Goal: Information Seeking & Learning: Understand process/instructions

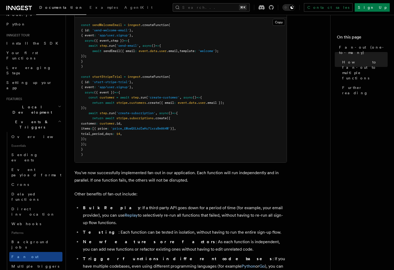
scroll to position [670, 0]
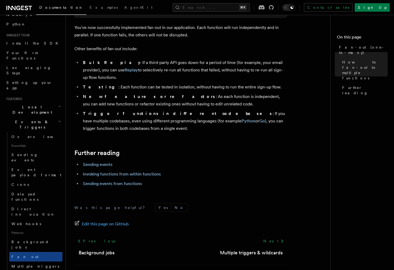
click at [100, 161] on li "Sending events" at bounding box center [184, 164] width 206 height 7
click at [100, 162] on link "Sending events" at bounding box center [97, 164] width 29 height 5
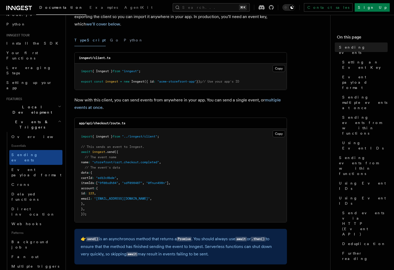
scroll to position [57, 0]
click at [294, 9] on icon "Toggle dark mode" at bounding box center [292, 7] width 4 height 4
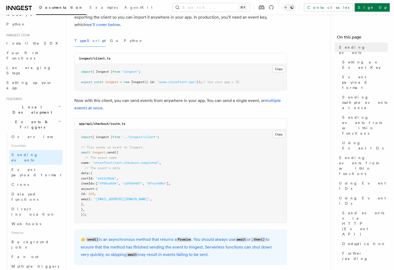
click at [295, 6] on button "Toggle dark mode" at bounding box center [288, 7] width 13 height 6
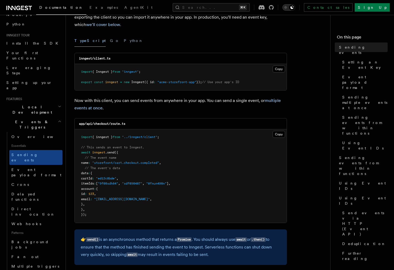
click at [294, 7] on icon "Toggle dark mode" at bounding box center [292, 7] width 4 height 4
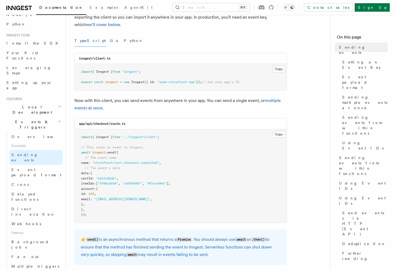
click at [294, 7] on icon "Toggle dark mode" at bounding box center [292, 7] width 4 height 4
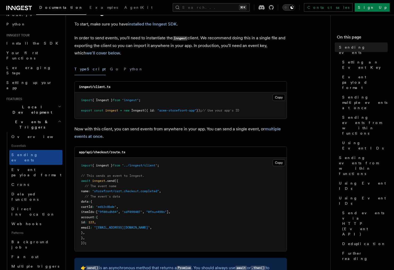
scroll to position [226, 0]
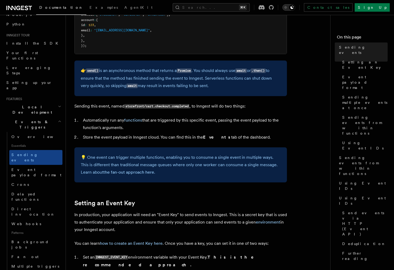
click at [295, 8] on button "Toggle dark mode" at bounding box center [288, 7] width 13 height 6
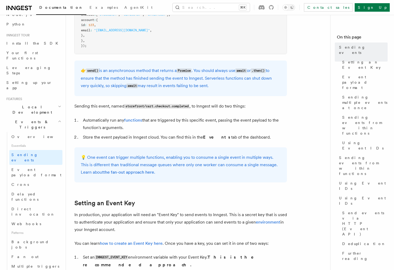
click at [295, 10] on div at bounding box center [288, 7] width 13 height 6
click at [294, 7] on icon "Toggle dark mode" at bounding box center [291, 7] width 3 height 3
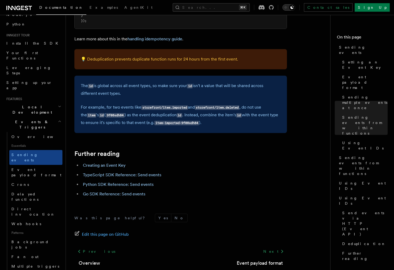
scroll to position [1457, 0]
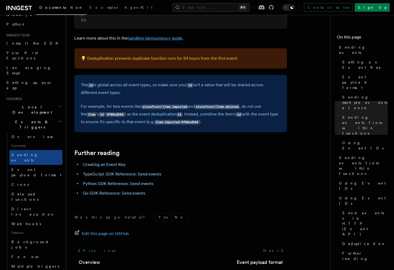
click at [158, 41] on link "handling idempotency guide" at bounding box center [155, 38] width 55 height 5
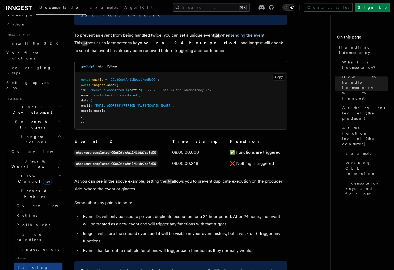
scroll to position [271, 0]
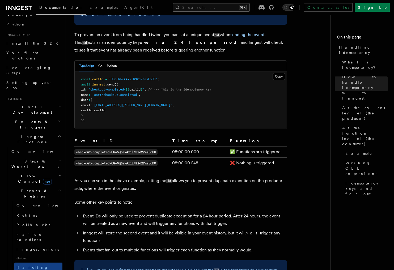
click at [209, 5] on button "Search... ⌘K" at bounding box center [211, 7] width 77 height 9
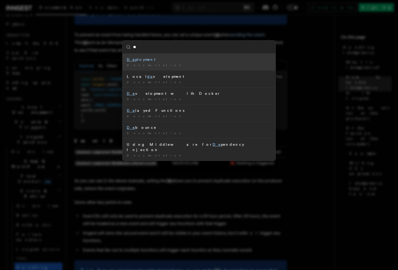
type input "*"
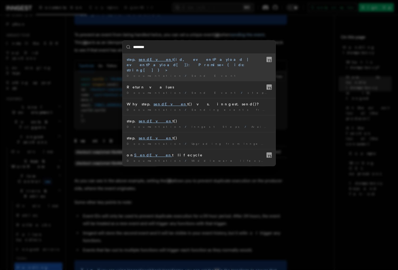
type input "*********"
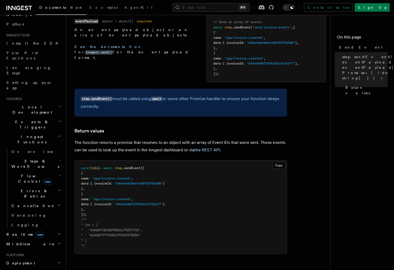
scroll to position [262, 0]
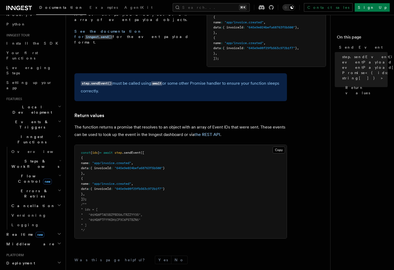
click at [183, 164] on pre "const { ids } = await step .sendEvent ([ { name : "app/invoice.created" , data …" at bounding box center [181, 192] width 212 height 94
